Goal: Use online tool/utility: Utilize a website feature to perform a specific function

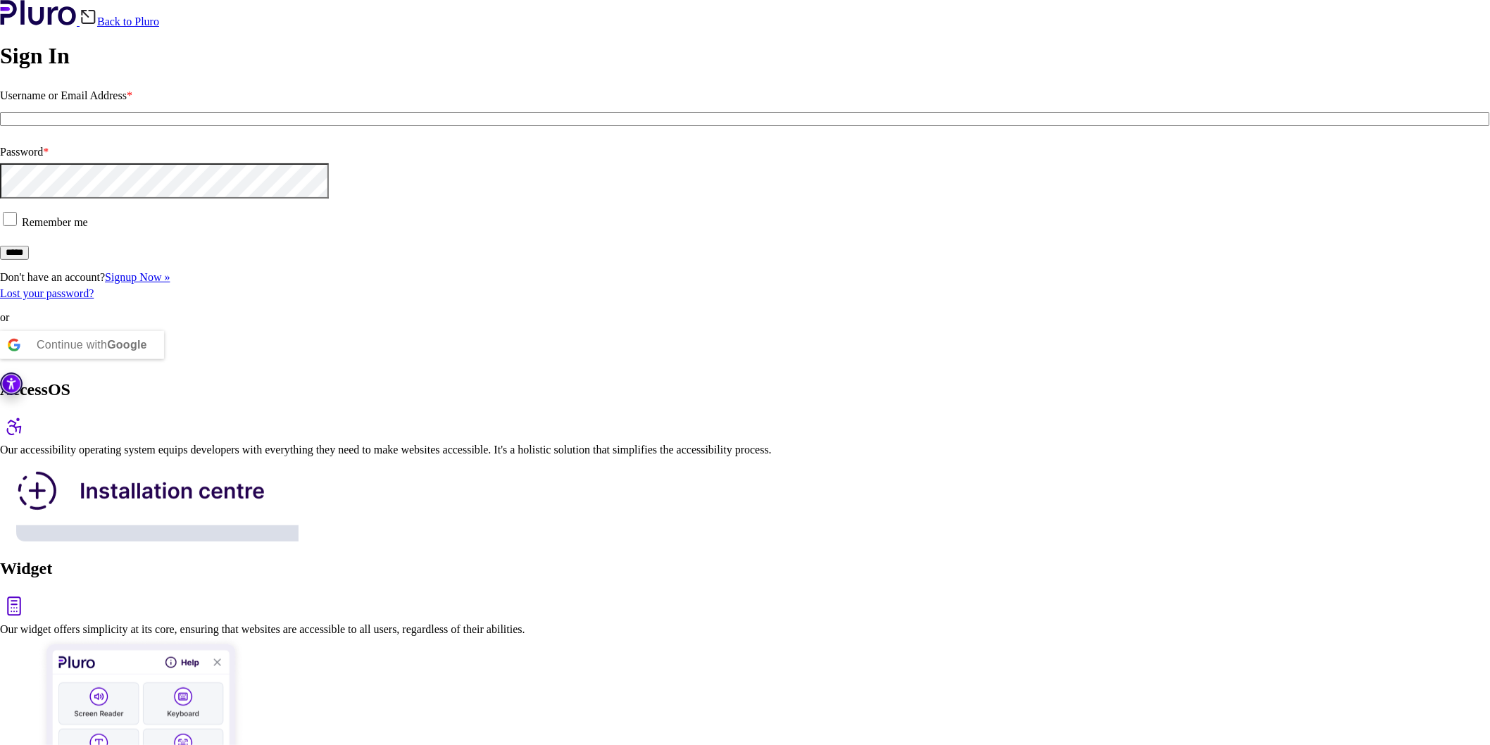
type input "**********"
click at [29, 260] on input "*****" at bounding box center [14, 253] width 29 height 14
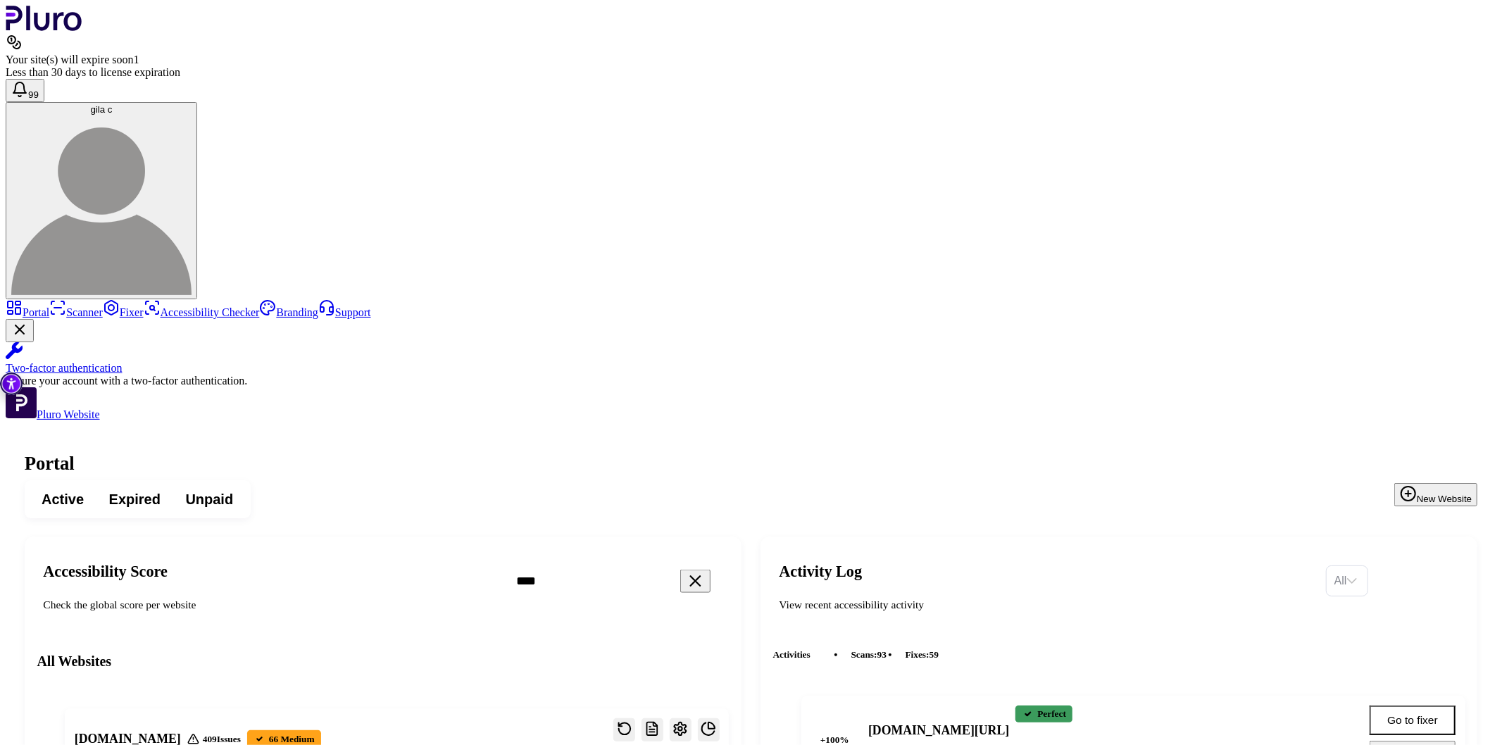
click at [62, 306] on link "Scanner" at bounding box center [76, 312] width 54 height 12
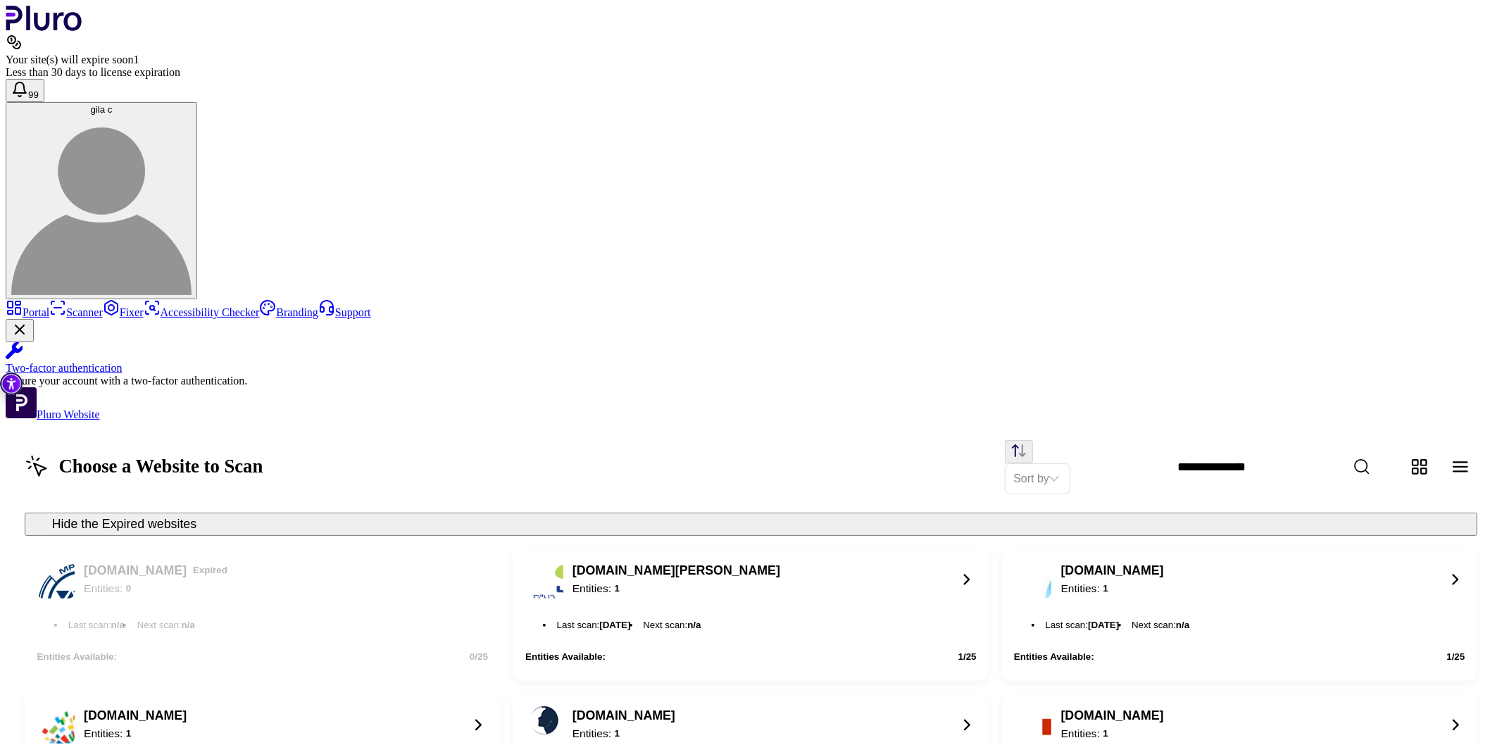
scroll to position [1023, 0]
